Goal: Information Seeking & Learning: Learn about a topic

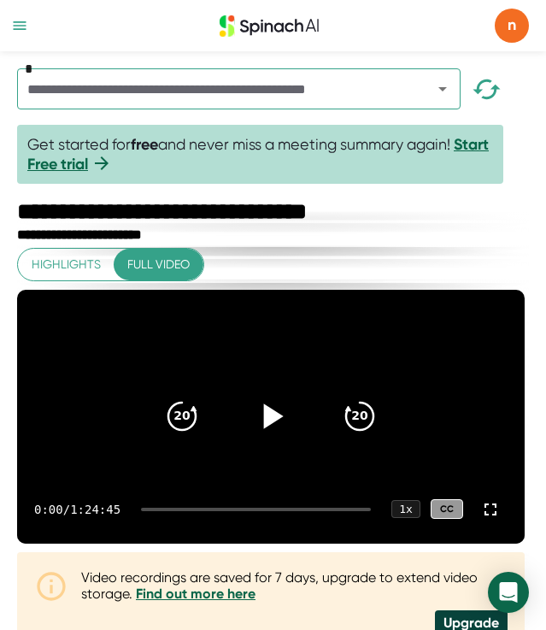
click at [258, 433] on icon at bounding box center [271, 416] width 43 height 43
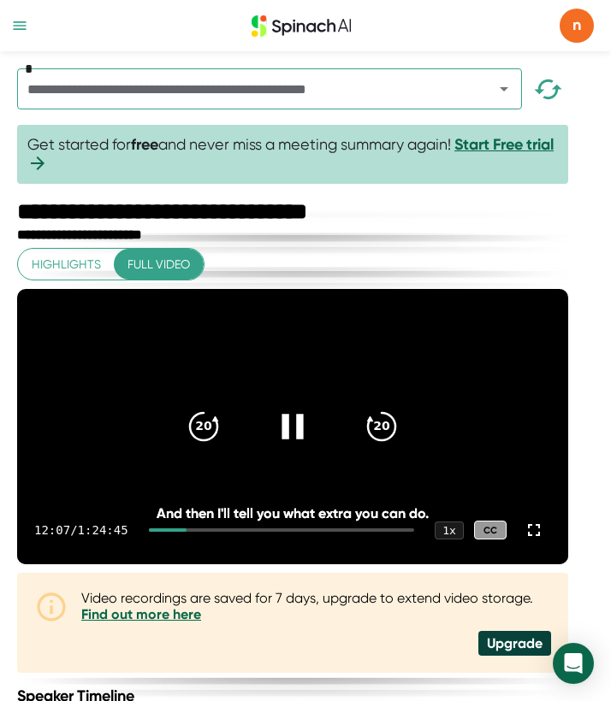
click at [300, 441] on icon at bounding box center [292, 426] width 43 height 43
click at [289, 435] on icon at bounding box center [292, 426] width 43 height 43
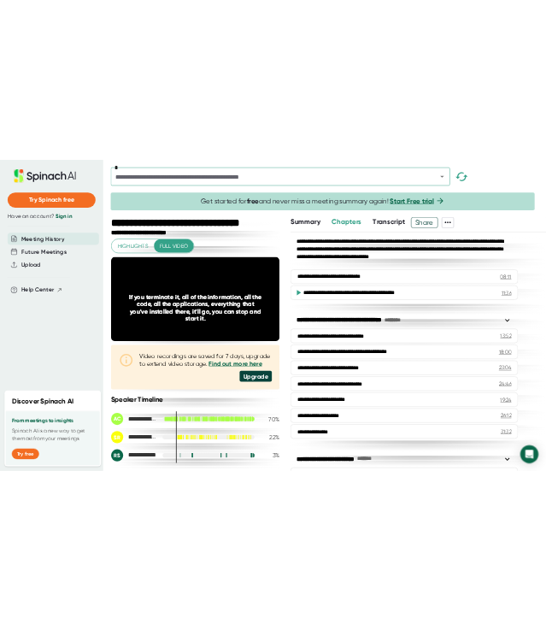
scroll to position [97, 0]
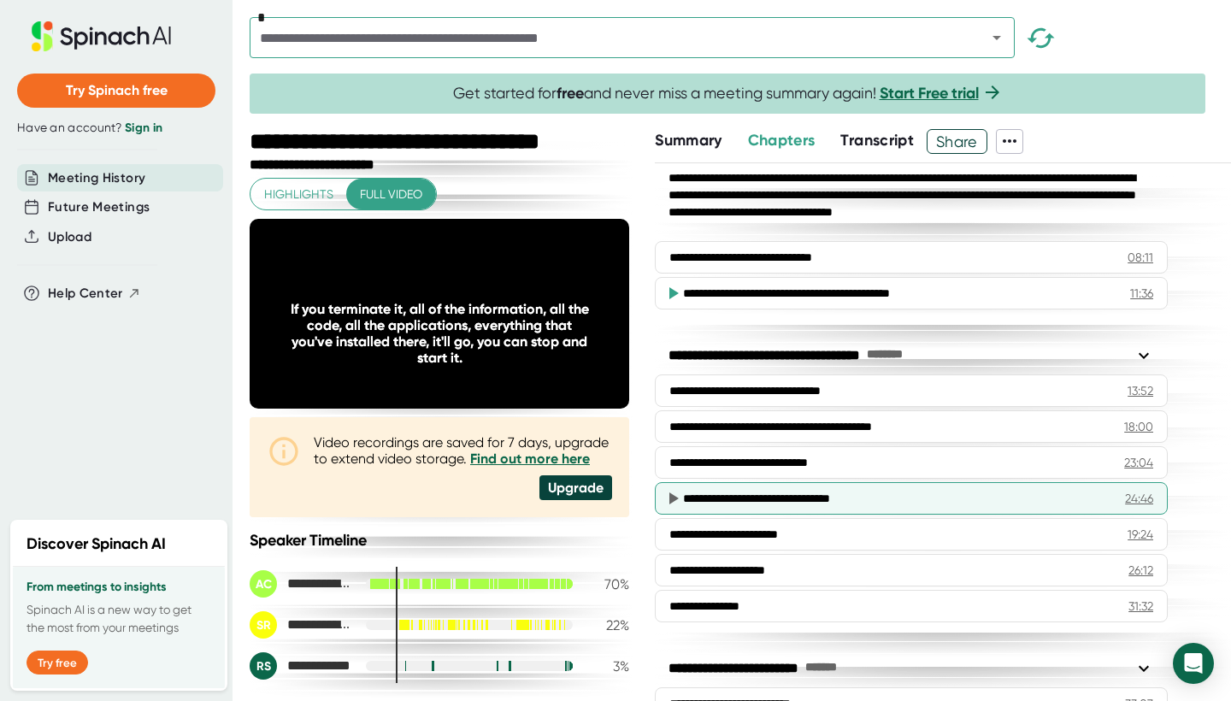
click at [546, 498] on div "**********" at bounding box center [897, 498] width 428 height 17
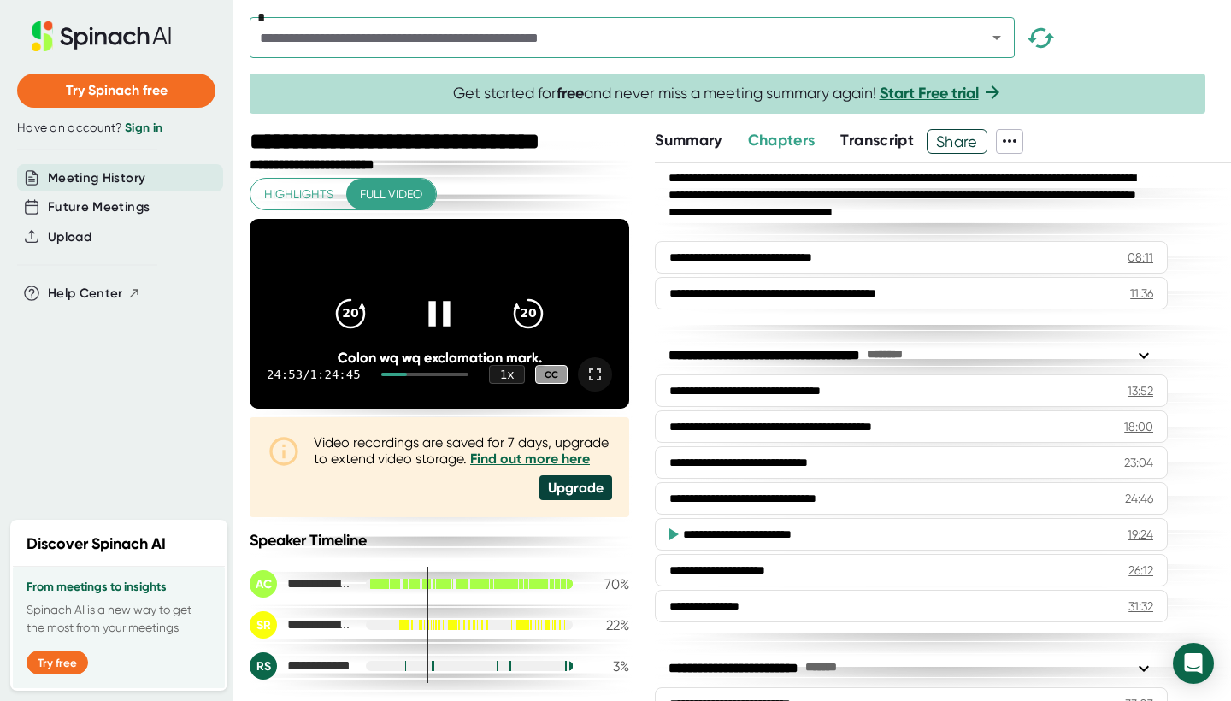
click at [546, 385] on icon at bounding box center [595, 374] width 21 height 21
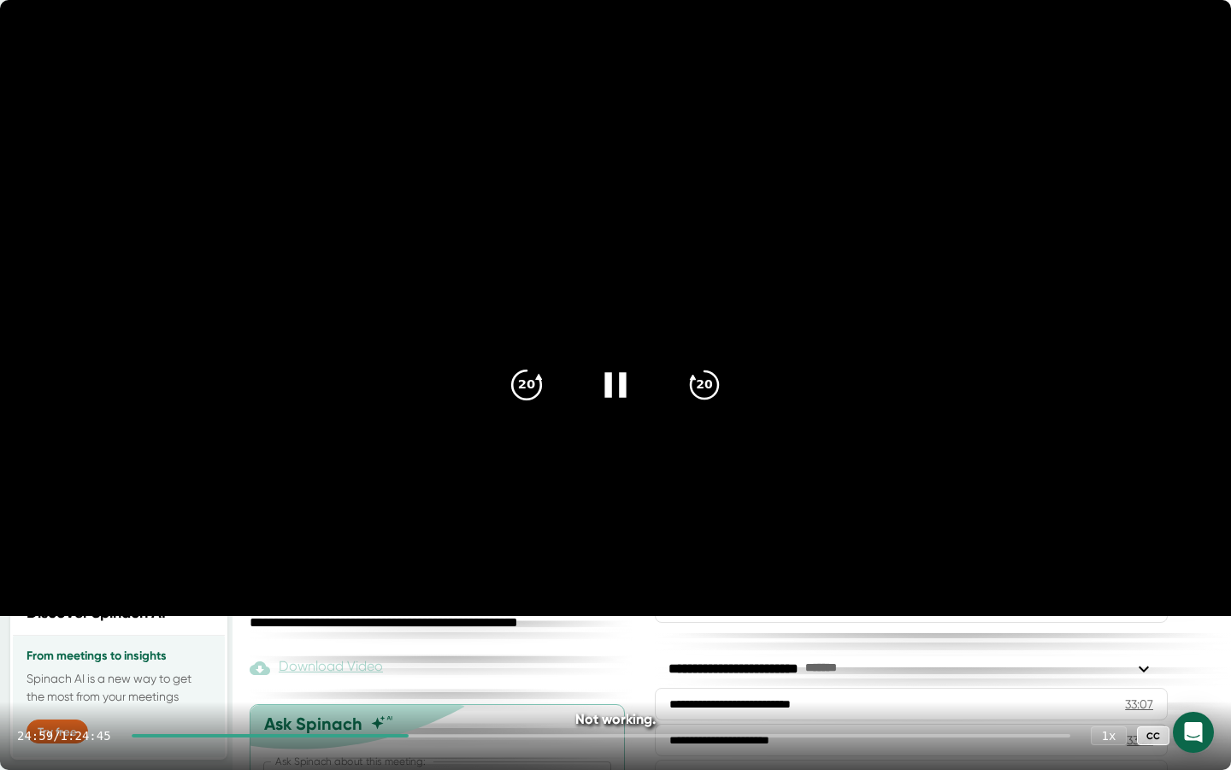
click at [517, 379] on icon "20" at bounding box center [526, 384] width 43 height 43
click at [546, 386] on icon "20" at bounding box center [704, 384] width 43 height 43
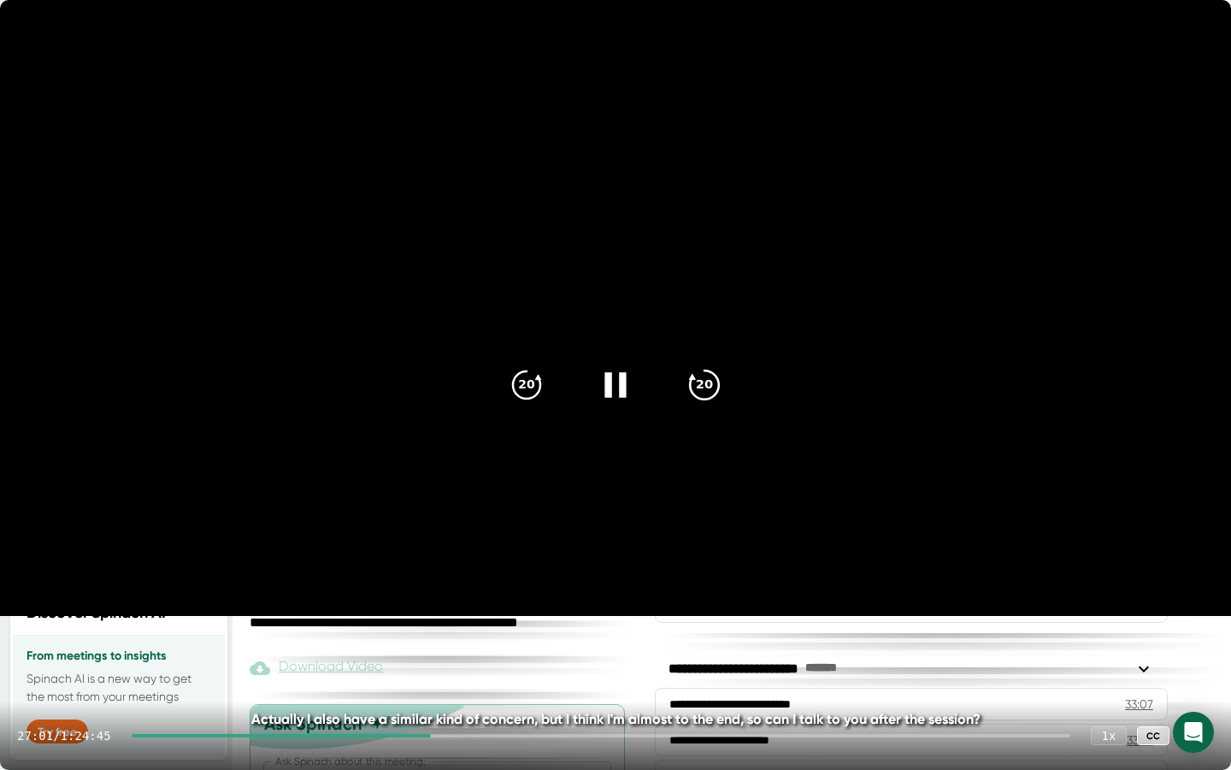
click at [546, 386] on icon "20" at bounding box center [704, 384] width 43 height 43
click at [546, 381] on icon "20" at bounding box center [704, 384] width 43 height 43
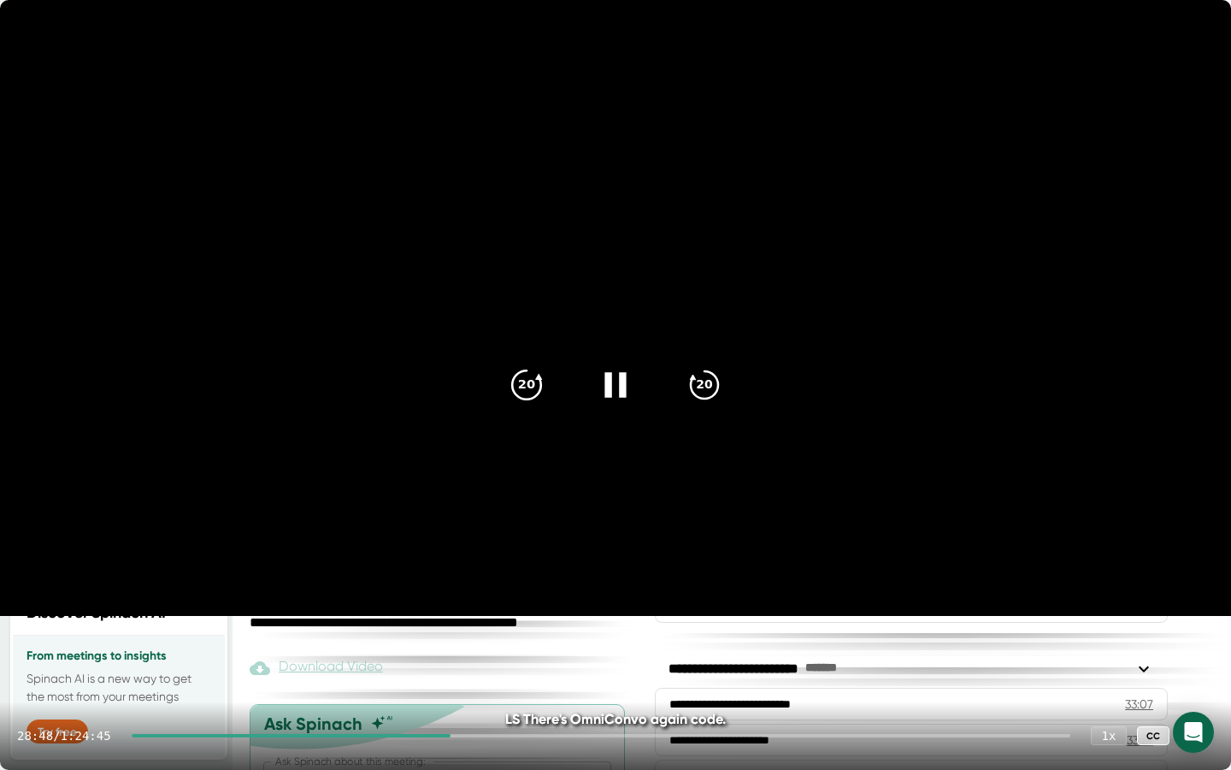
click at [514, 390] on icon "20" at bounding box center [526, 384] width 43 height 43
click at [546, 377] on icon "20" at bounding box center [704, 384] width 43 height 43
click at [546, 376] on icon "20" at bounding box center [704, 384] width 43 height 43
click at [537, 382] on icon "20" at bounding box center [526, 384] width 43 height 43
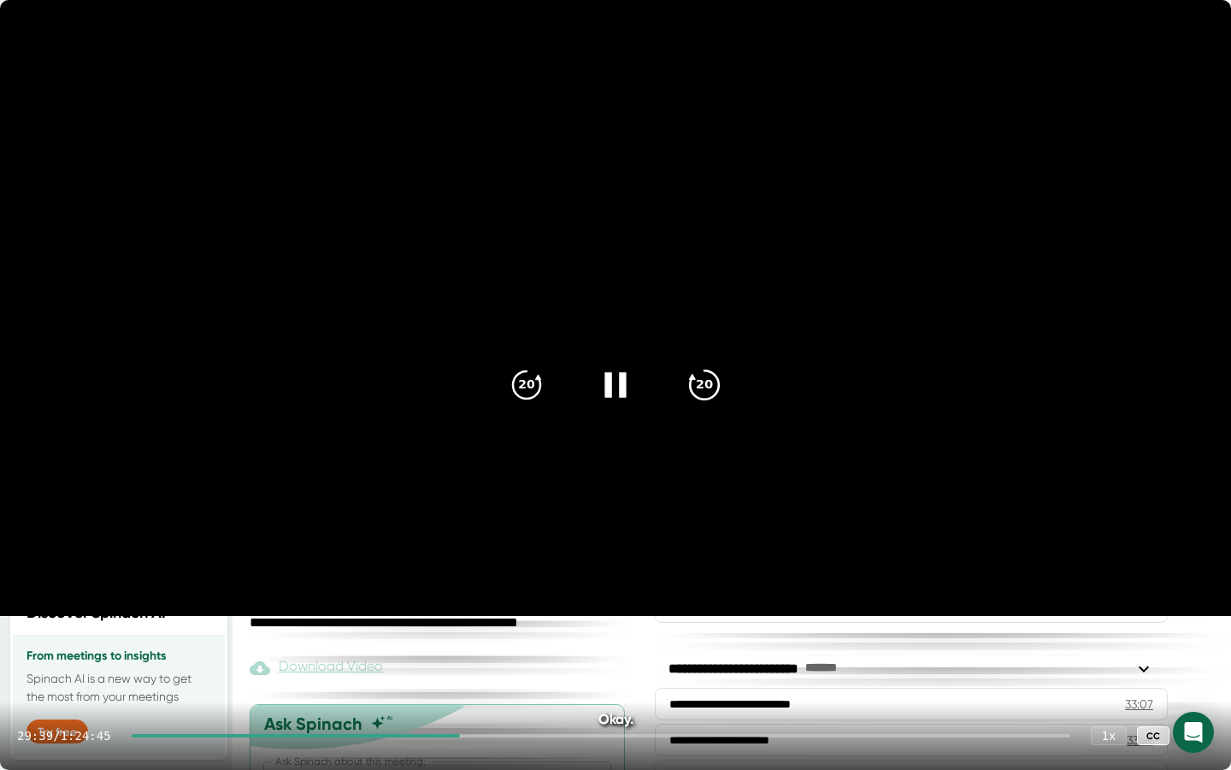
click at [546, 389] on icon "20" at bounding box center [704, 384] width 43 height 43
click at [536, 387] on icon "20" at bounding box center [526, 384] width 43 height 43
click at [546, 385] on icon "20" at bounding box center [704, 384] width 43 height 43
click at [546, 383] on icon "20" at bounding box center [704, 384] width 43 height 43
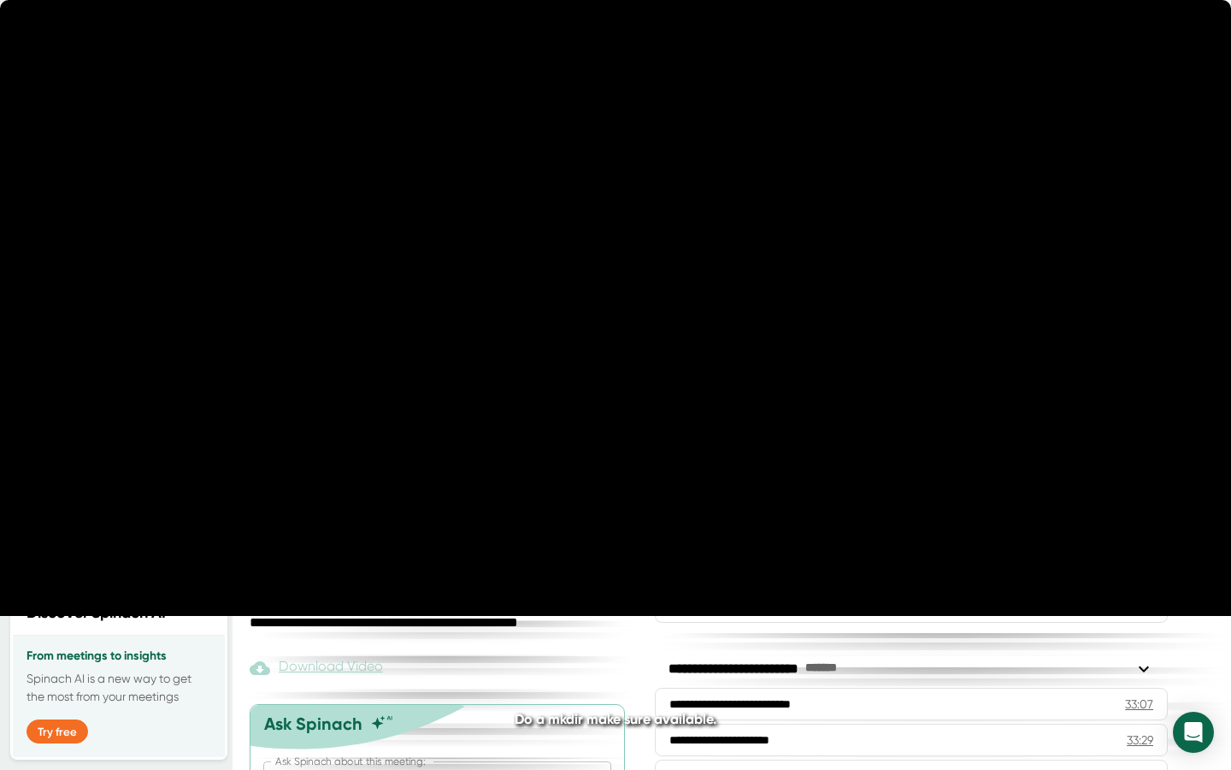
click at [546, 383] on icon "20" at bounding box center [704, 384] width 43 height 43
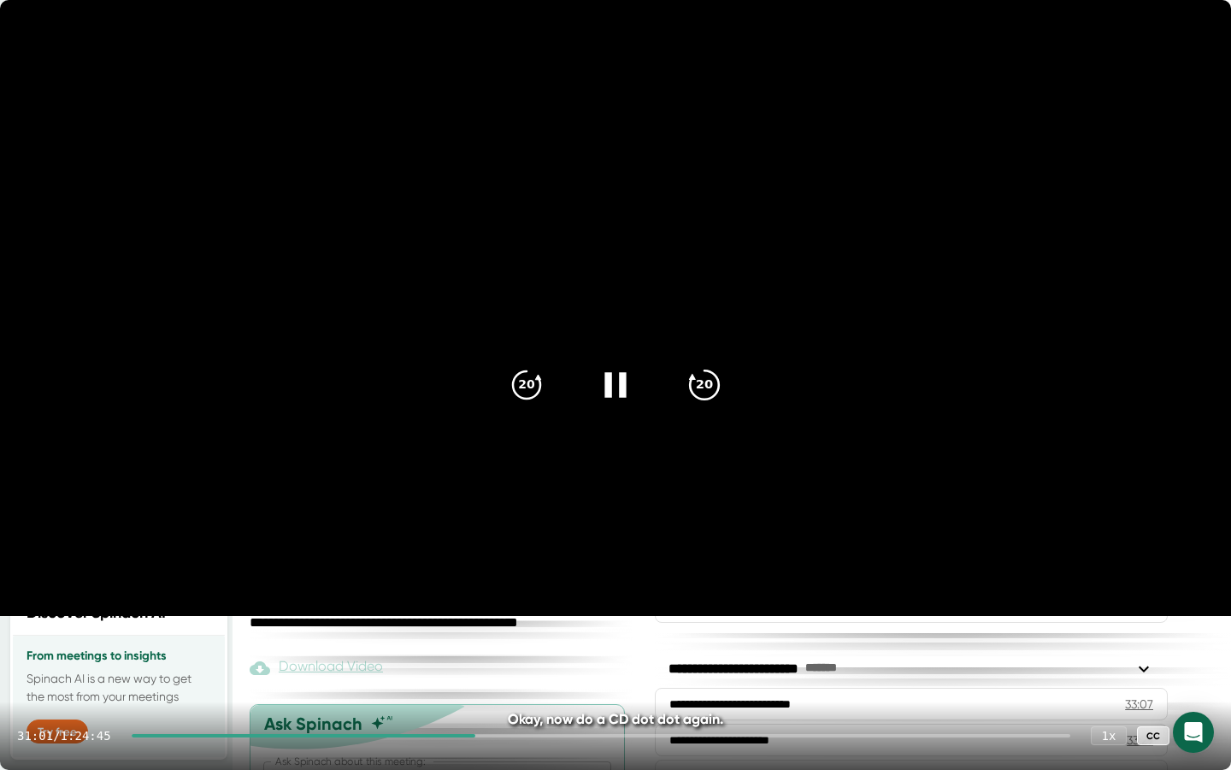
click at [546, 385] on icon "20" at bounding box center [704, 384] width 43 height 43
click at [546, 375] on icon "20" at bounding box center [704, 384] width 43 height 43
click at [546, 629] on icon at bounding box center [1197, 735] width 21 height 21
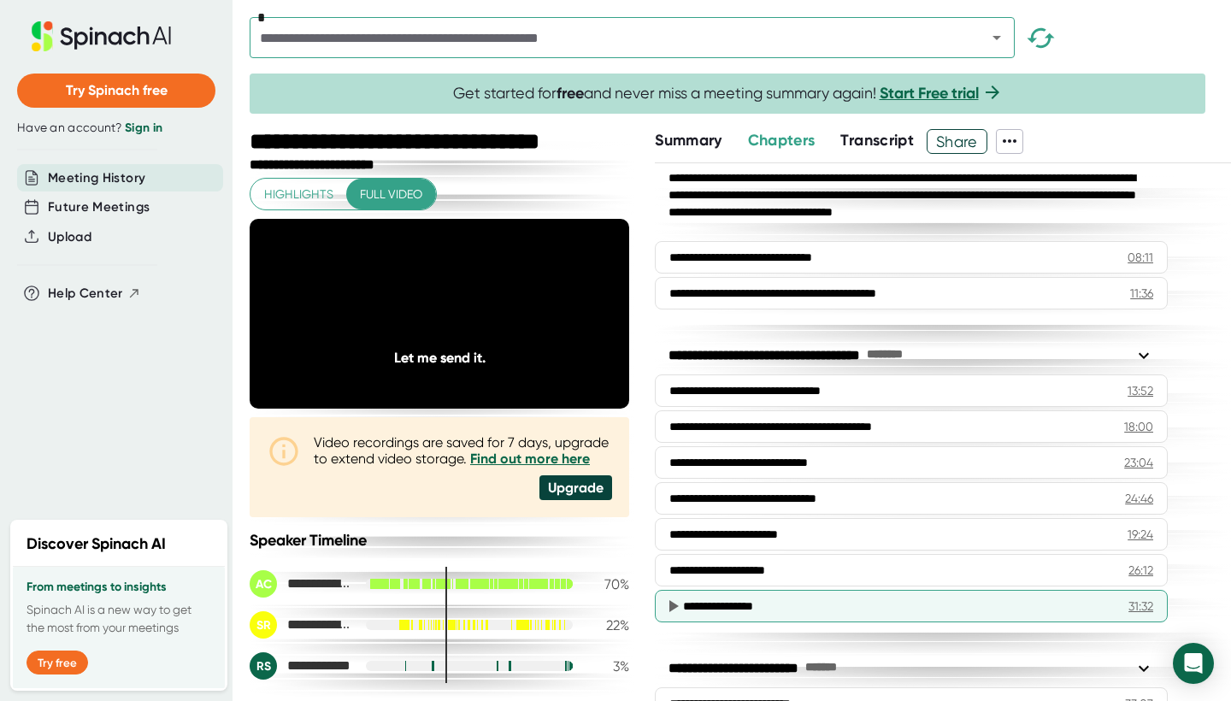
click at [546, 606] on div "**********" at bounding box center [898, 606] width 431 height 17
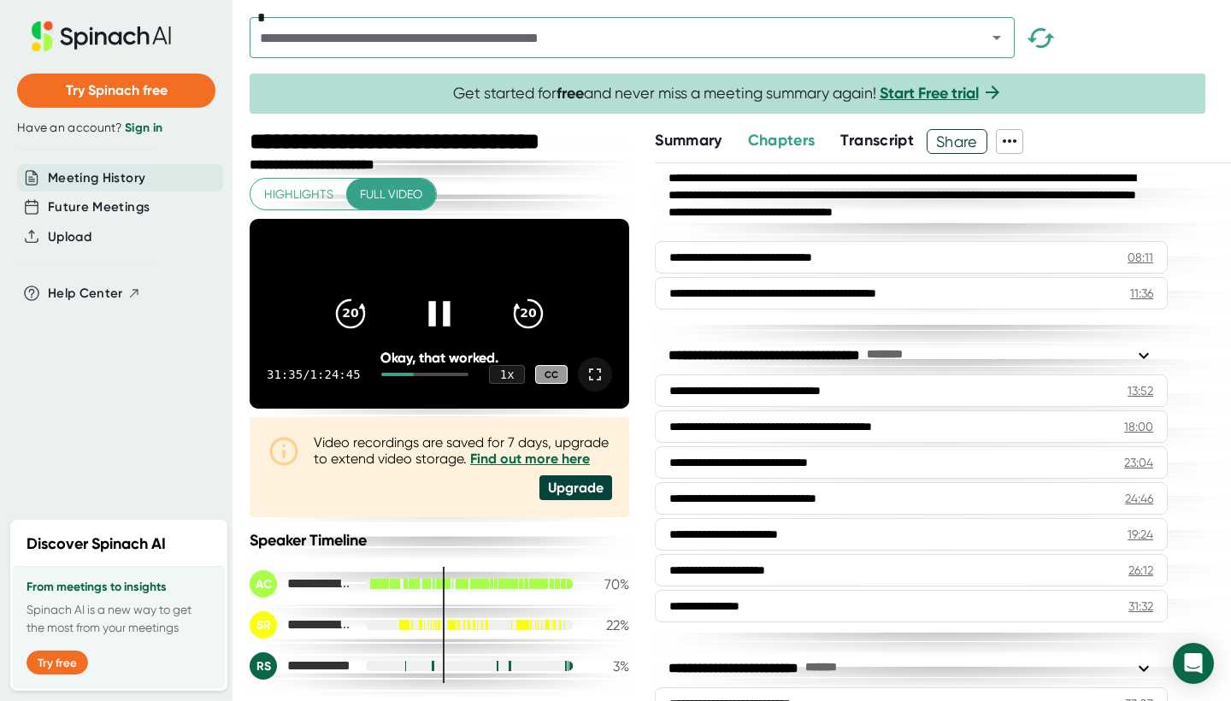
click at [546, 385] on icon at bounding box center [595, 374] width 21 height 21
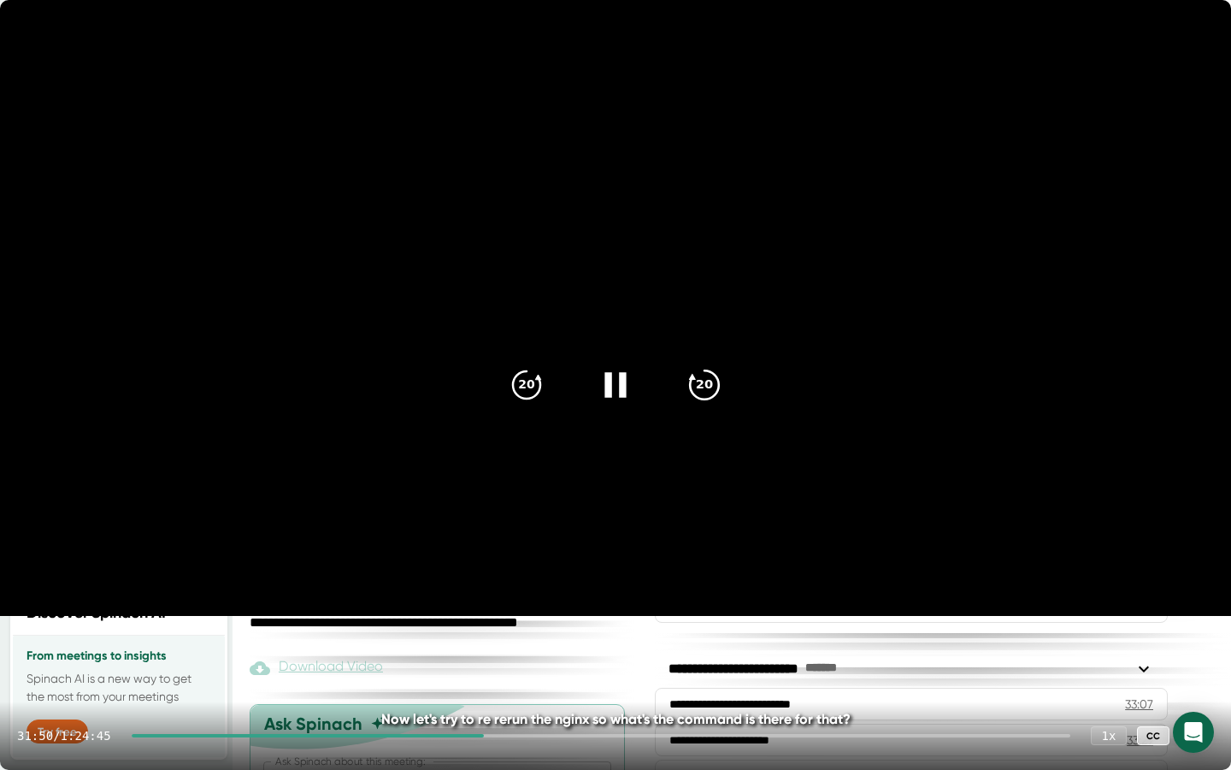
click at [546, 385] on icon "20" at bounding box center [704, 384] width 43 height 43
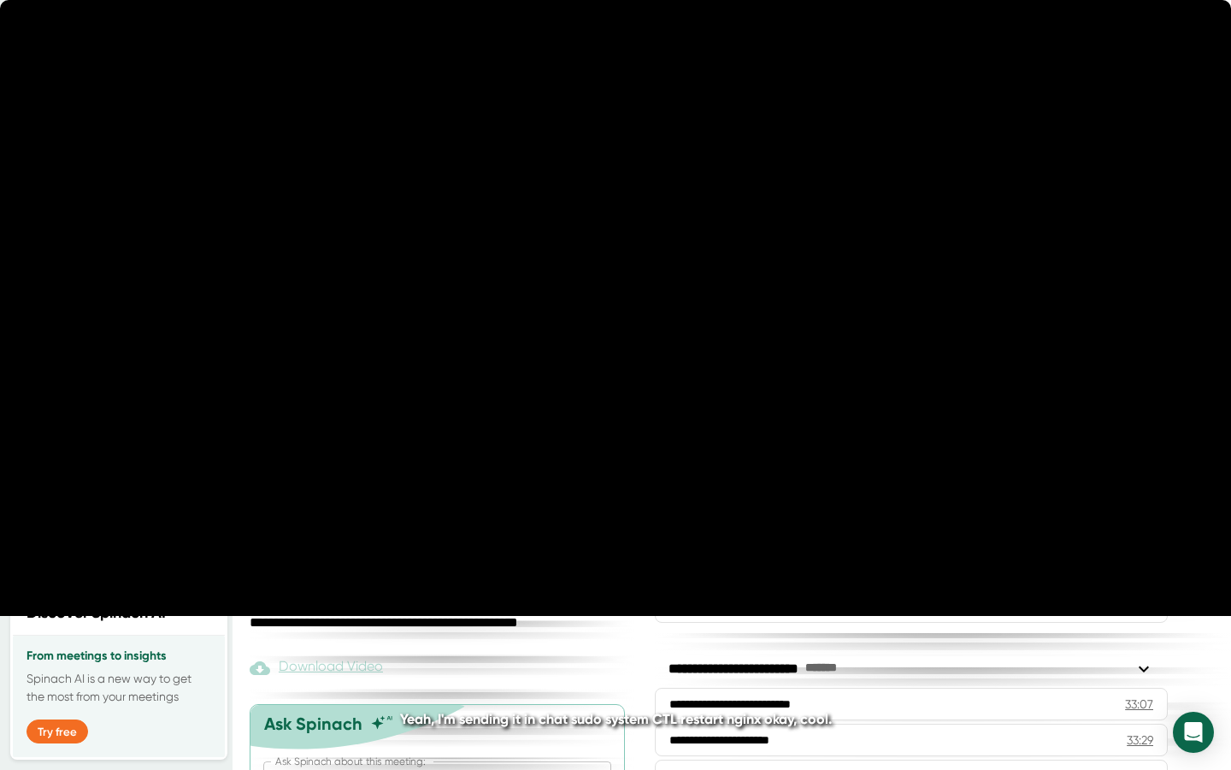
click at [546, 385] on icon "20" at bounding box center [704, 384] width 43 height 43
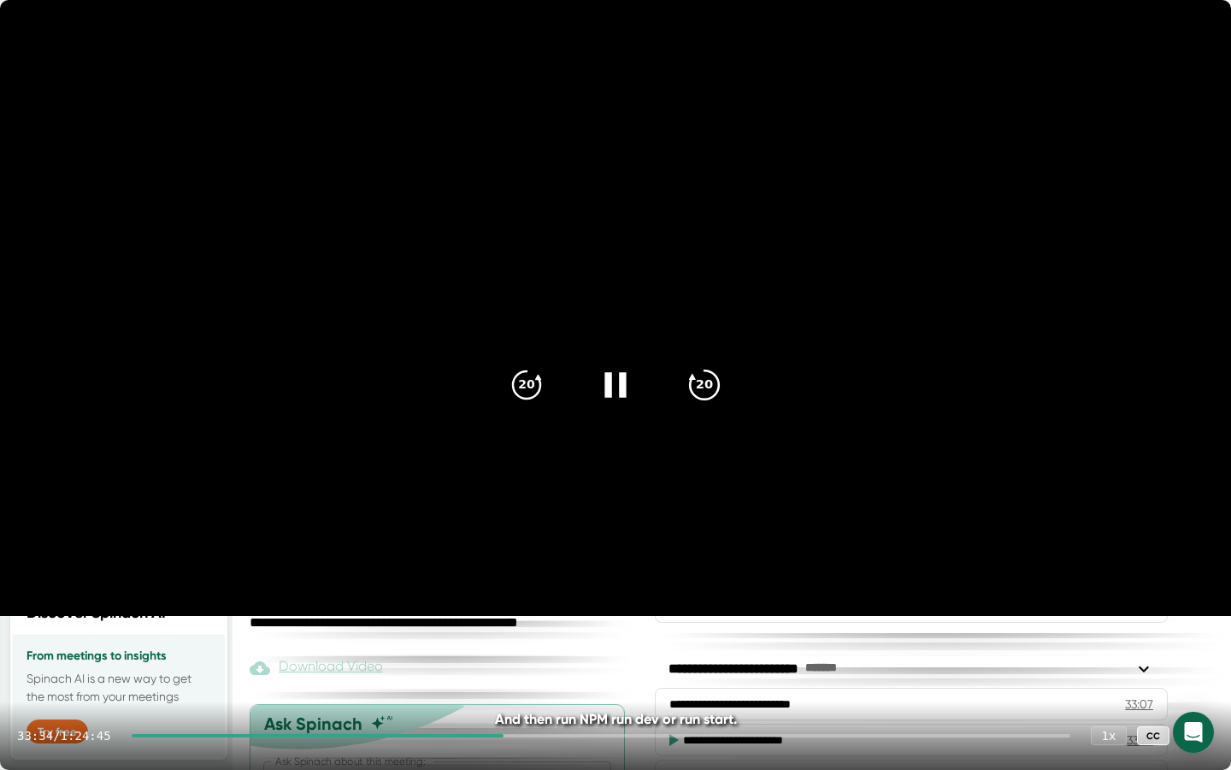
click at [546, 388] on icon "20" at bounding box center [704, 384] width 43 height 43
click at [546, 380] on icon "20" at bounding box center [704, 384] width 43 height 43
click at [546, 404] on div "20" at bounding box center [705, 385] width 72 height 72
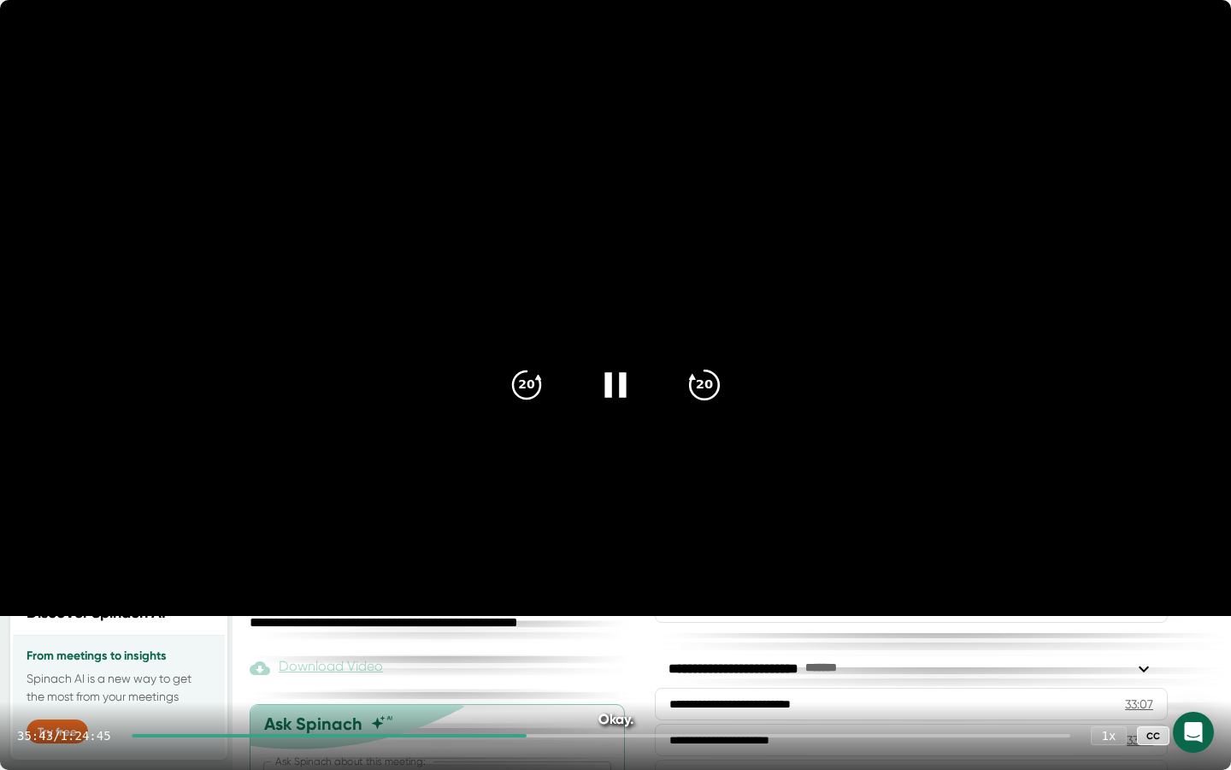
click at [546, 387] on icon "20" at bounding box center [704, 384] width 43 height 43
click at [546, 389] on icon "20" at bounding box center [704, 384] width 43 height 43
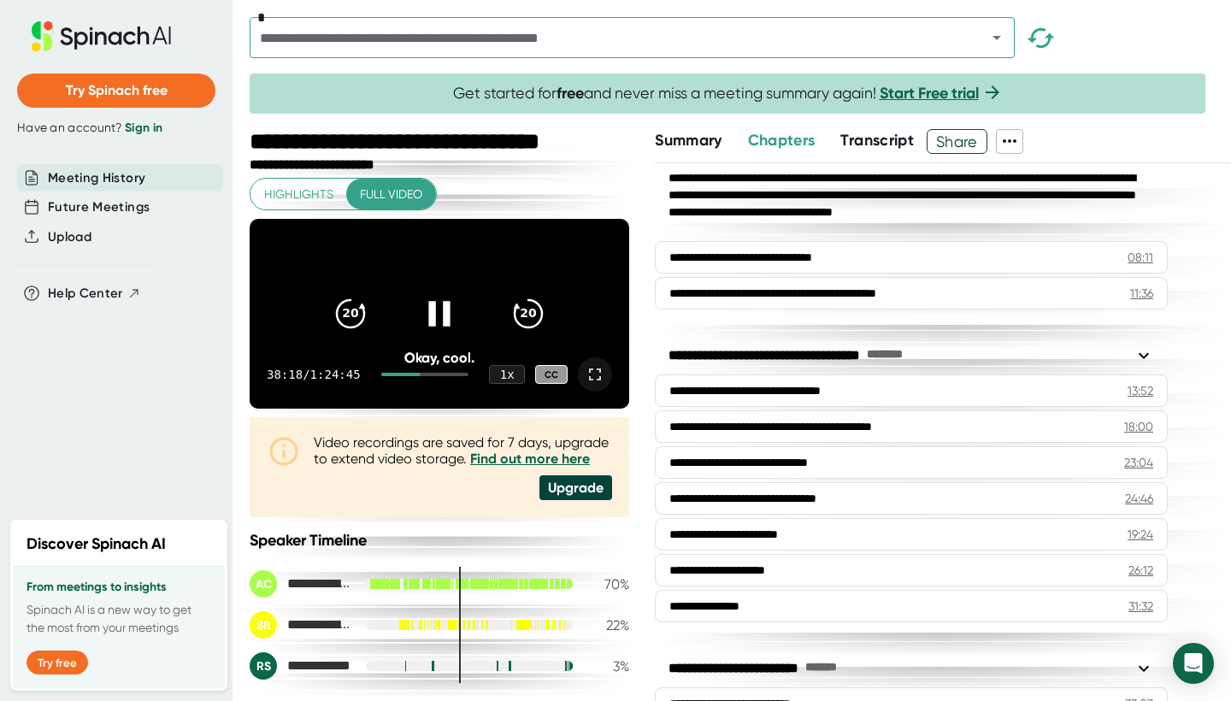
click at [430, 319] on icon at bounding box center [439, 313] width 43 height 43
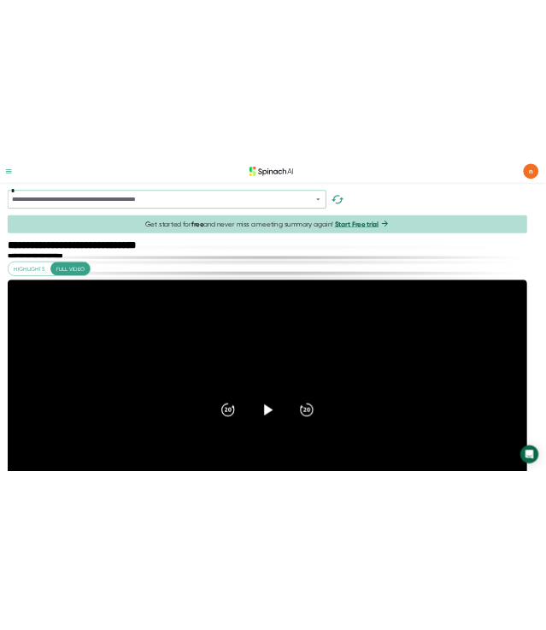
scroll to position [0, 0]
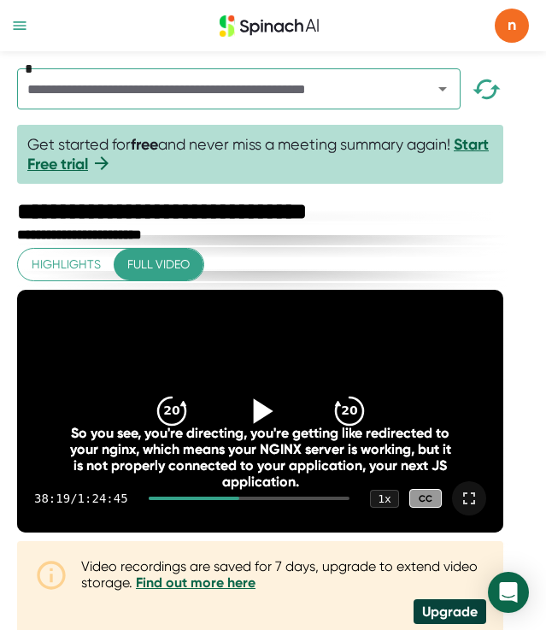
click at [262, 433] on icon at bounding box center [260, 411] width 43 height 43
click at [475, 505] on icon at bounding box center [469, 499] width 12 height 12
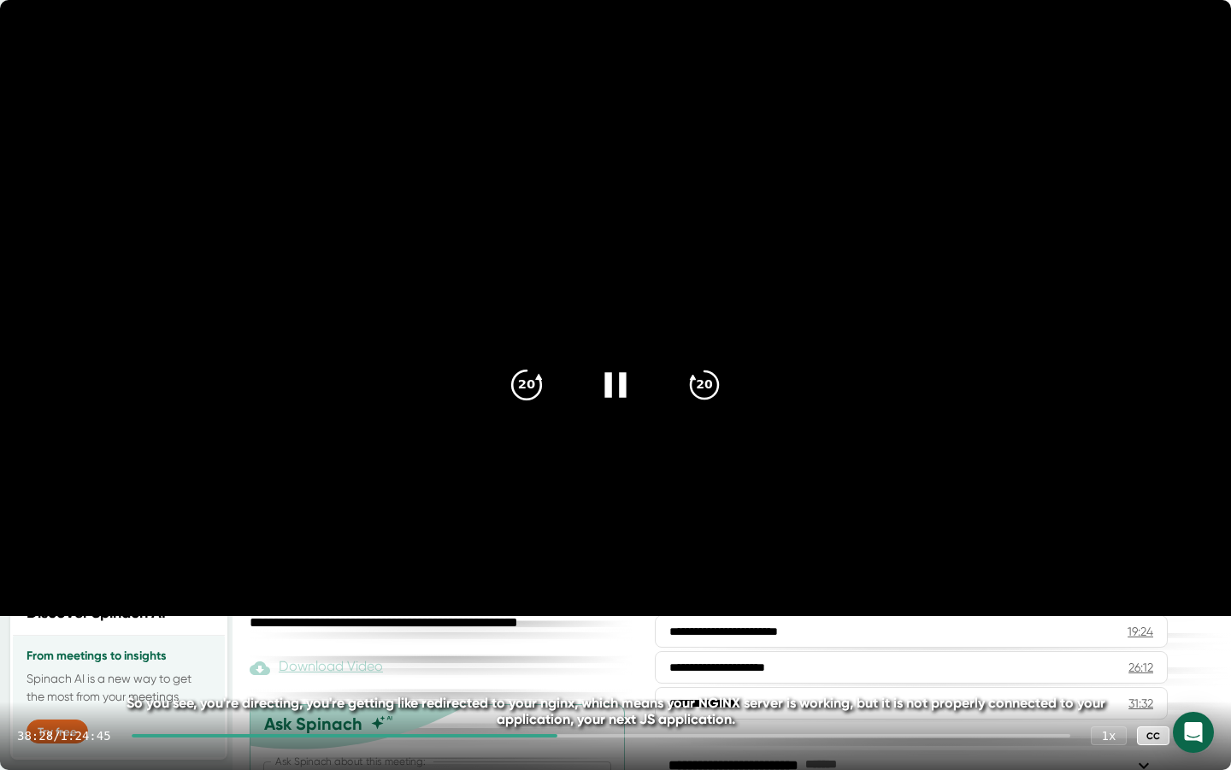
click at [516, 381] on icon "20" at bounding box center [526, 384] width 43 height 43
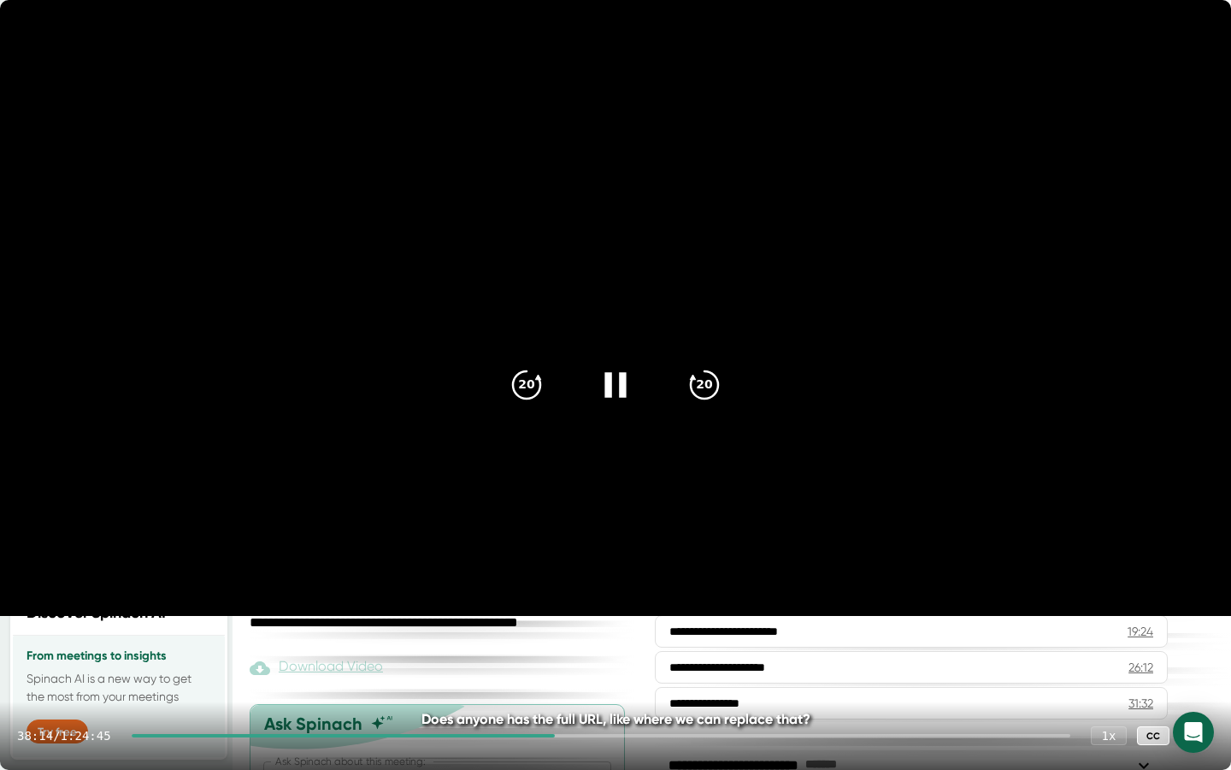
click at [546, 384] on icon at bounding box center [615, 384] width 43 height 43
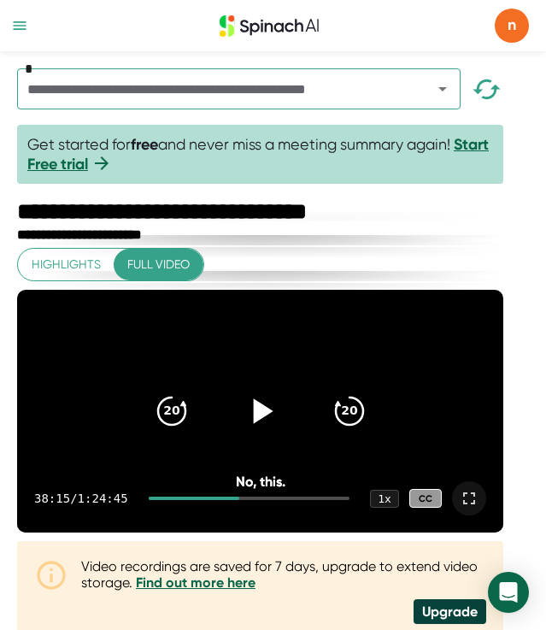
click at [211, 500] on div at bounding box center [194, 498] width 91 height 3
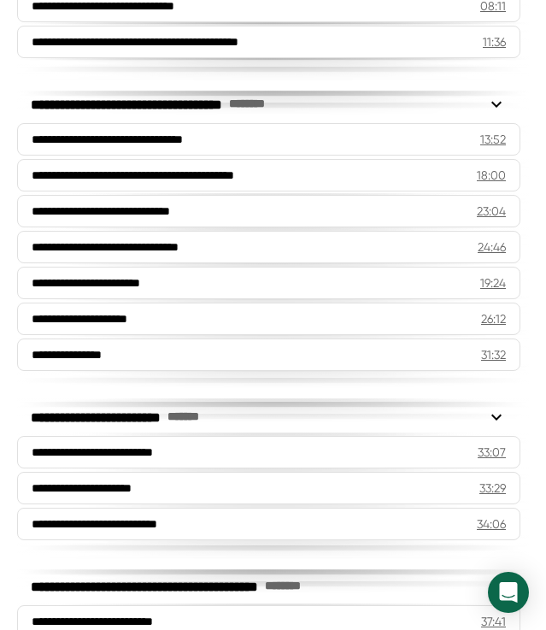
scroll to position [1207, 0]
